Goal: Information Seeking & Learning: Learn about a topic

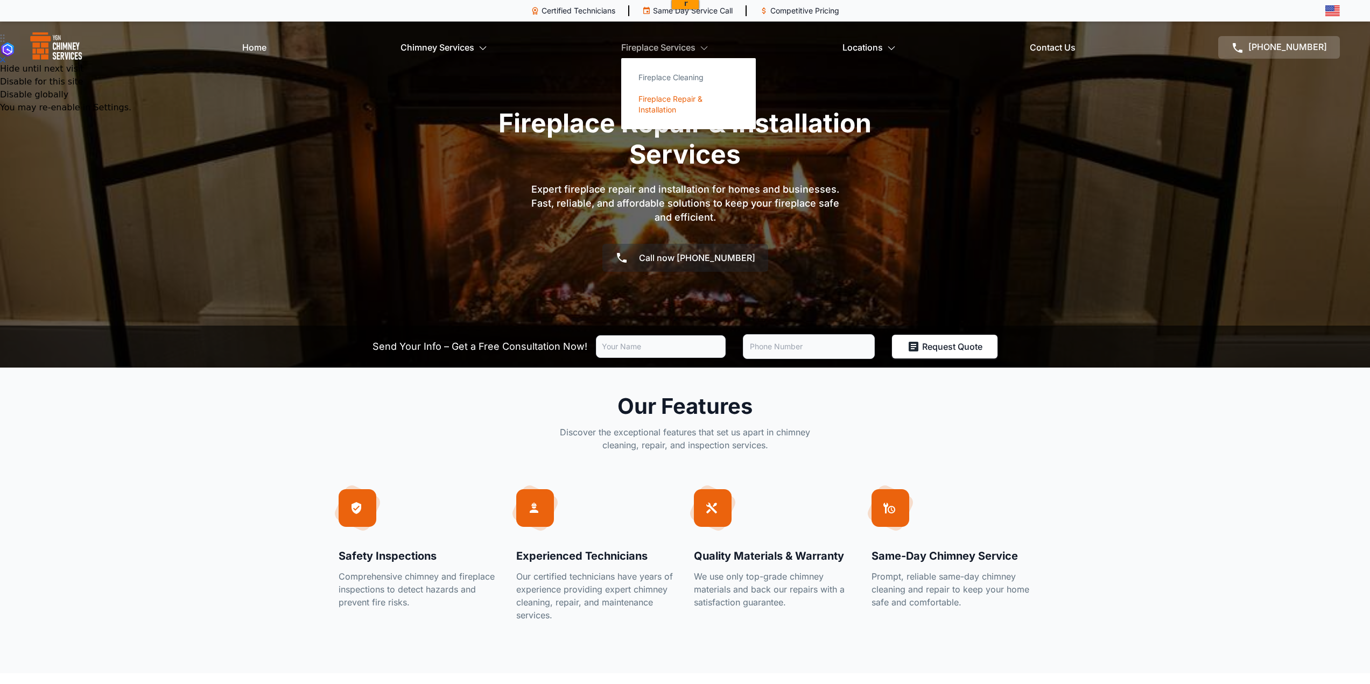
click at [668, 107] on link "Fireplace Repair & Installation" at bounding box center [688, 104] width 117 height 32
click at [670, 101] on link "Fireplace Repair & Installation" at bounding box center [688, 104] width 117 height 32
